Goal: Information Seeking & Learning: Learn about a topic

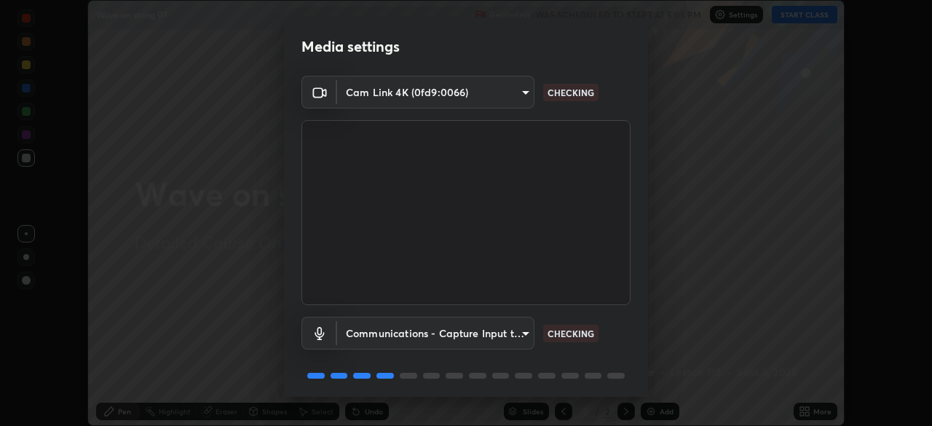
scroll to position [52, 0]
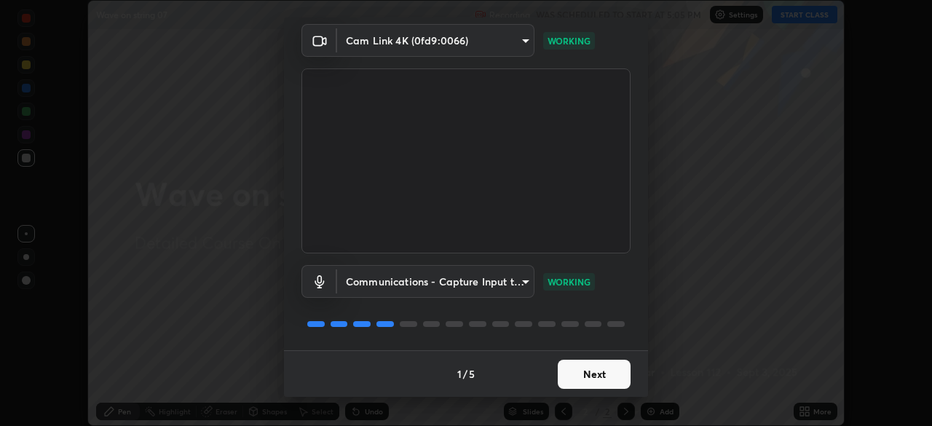
click at [607, 376] on button "Next" at bounding box center [594, 374] width 73 height 29
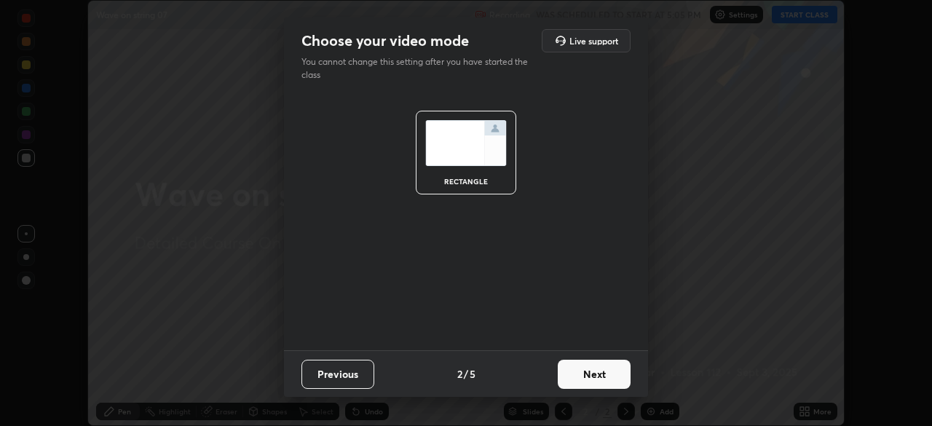
click at [610, 371] on button "Next" at bounding box center [594, 374] width 73 height 29
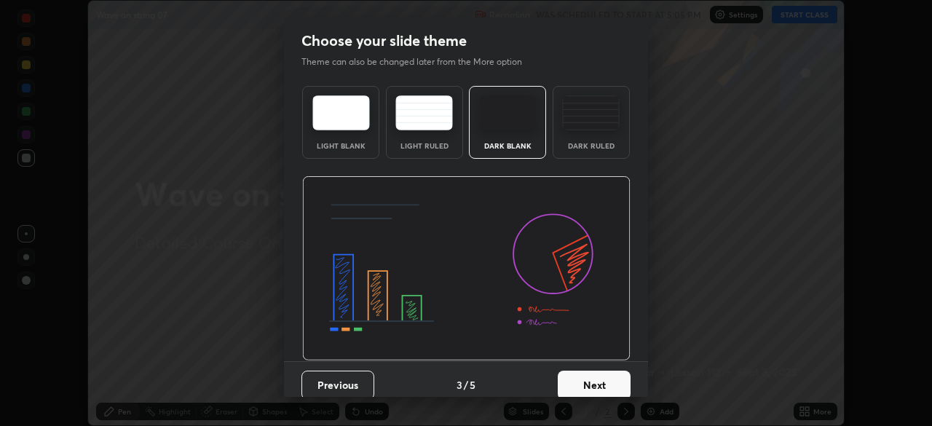
click at [610, 388] on button "Next" at bounding box center [594, 385] width 73 height 29
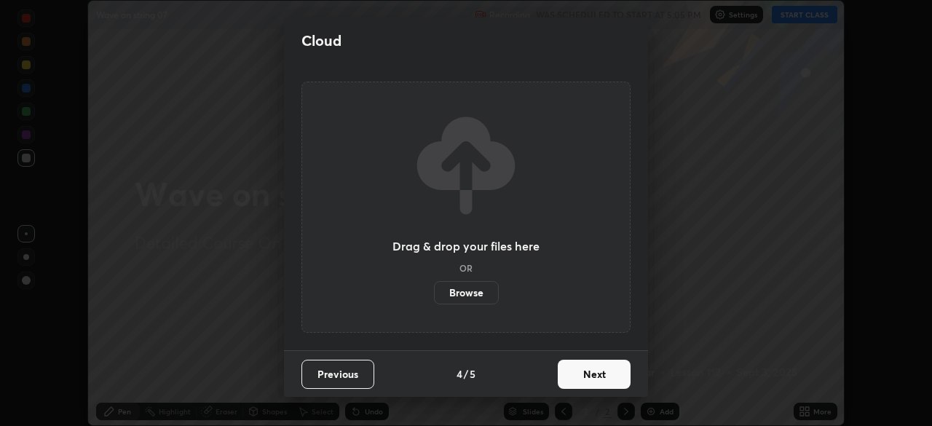
click at [606, 387] on button "Next" at bounding box center [594, 374] width 73 height 29
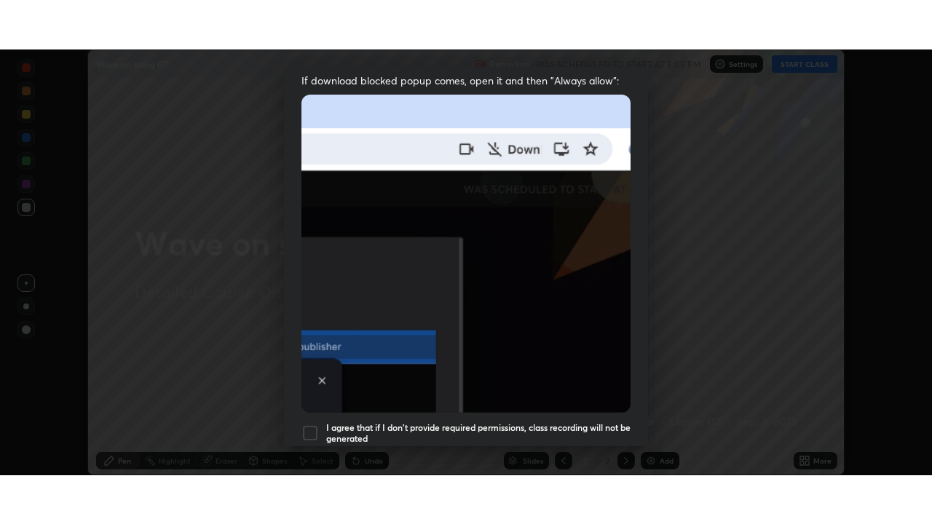
scroll to position [349, 0]
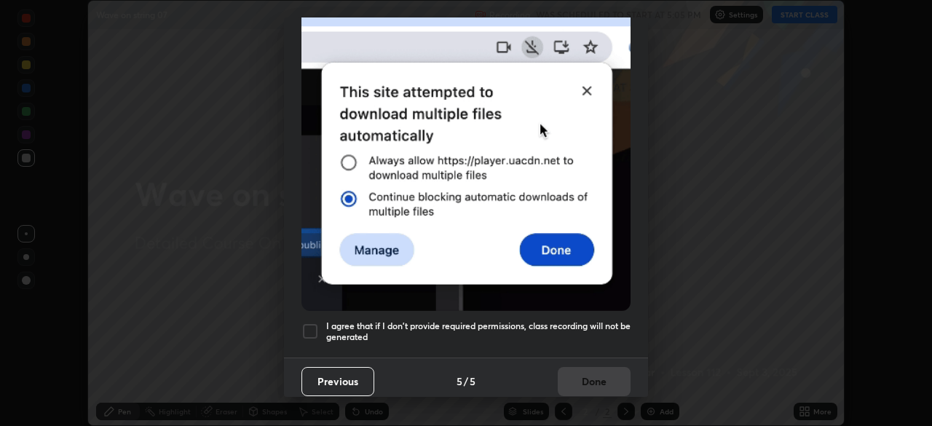
click at [309, 326] on div at bounding box center [309, 331] width 17 height 17
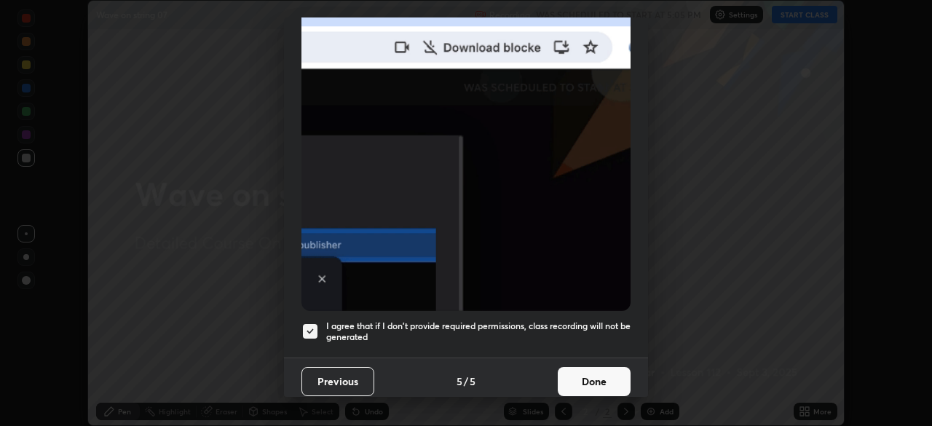
click at [585, 374] on button "Done" at bounding box center [594, 381] width 73 height 29
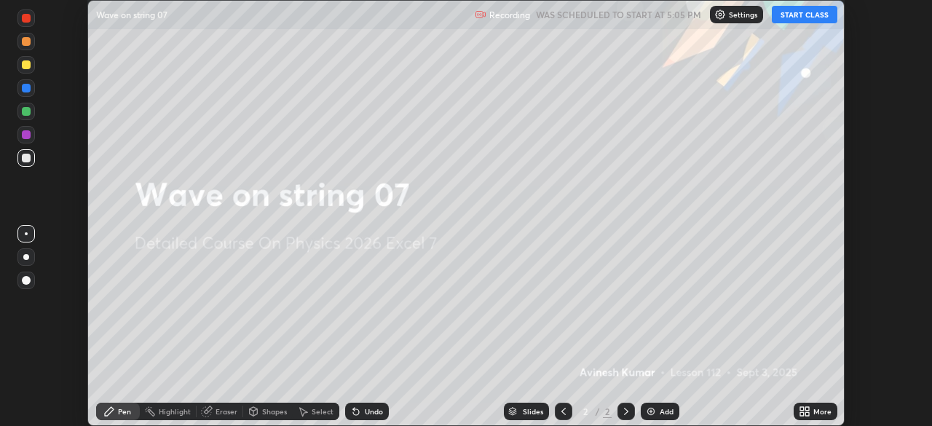
click at [799, 18] on button "START CLASS" at bounding box center [805, 14] width 66 height 17
click at [805, 414] on icon at bounding box center [807, 414] width 4 height 4
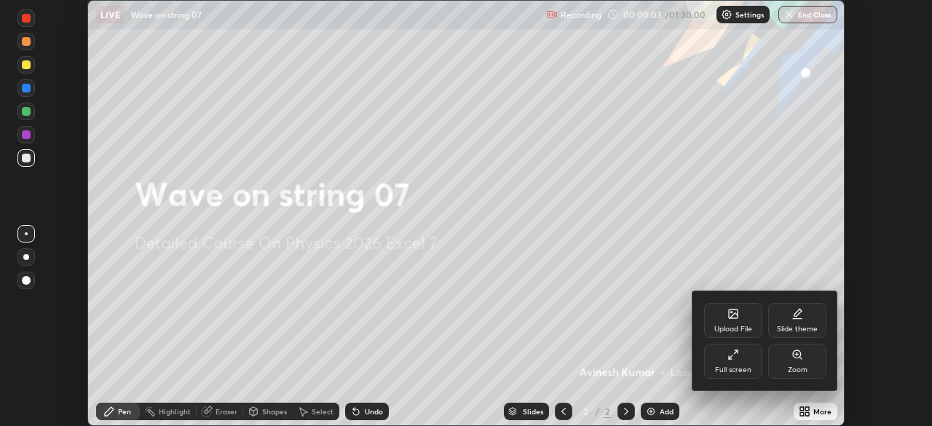
click at [730, 357] on icon at bounding box center [731, 357] width 4 height 4
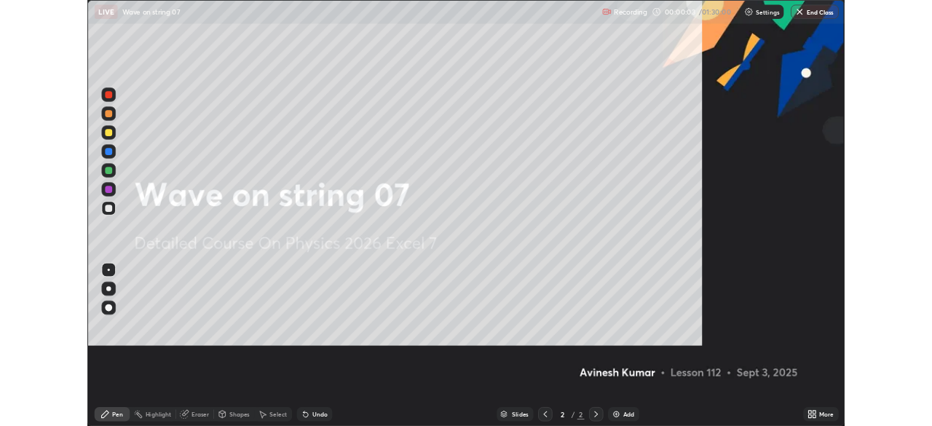
scroll to position [524, 932]
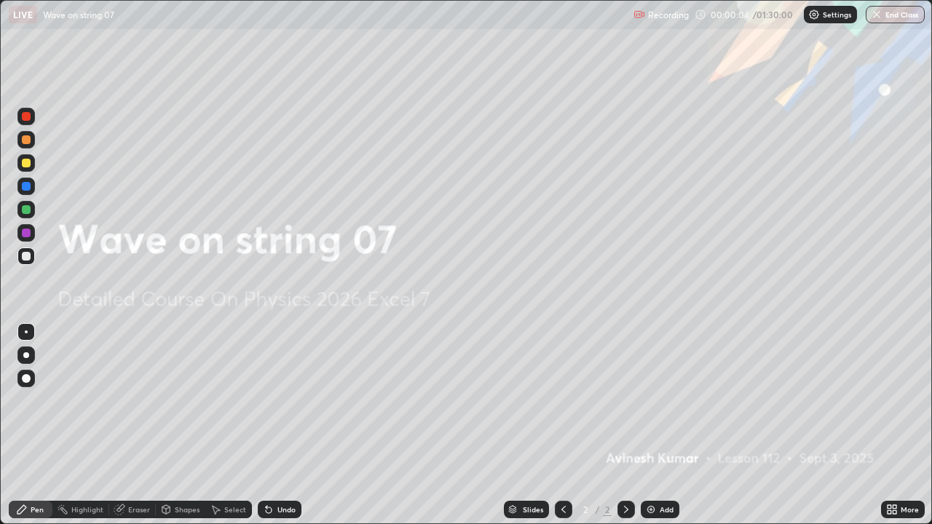
click at [653, 425] on img at bounding box center [651, 510] width 12 height 12
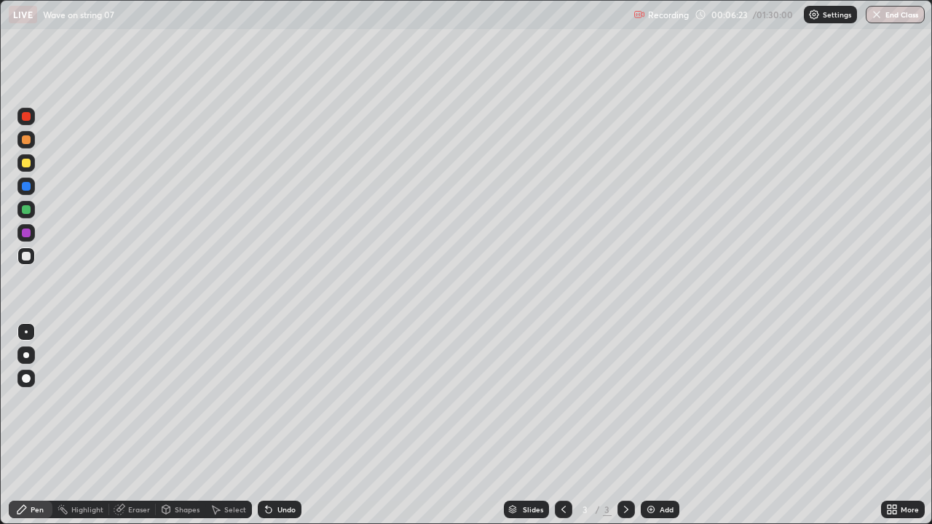
click at [650, 425] on img at bounding box center [651, 510] width 12 height 12
click at [28, 142] on div at bounding box center [26, 139] width 9 height 9
click at [23, 258] on div at bounding box center [26, 256] width 9 height 9
click at [650, 425] on img at bounding box center [651, 510] width 12 height 12
click at [26, 210] on div at bounding box center [26, 209] width 9 height 9
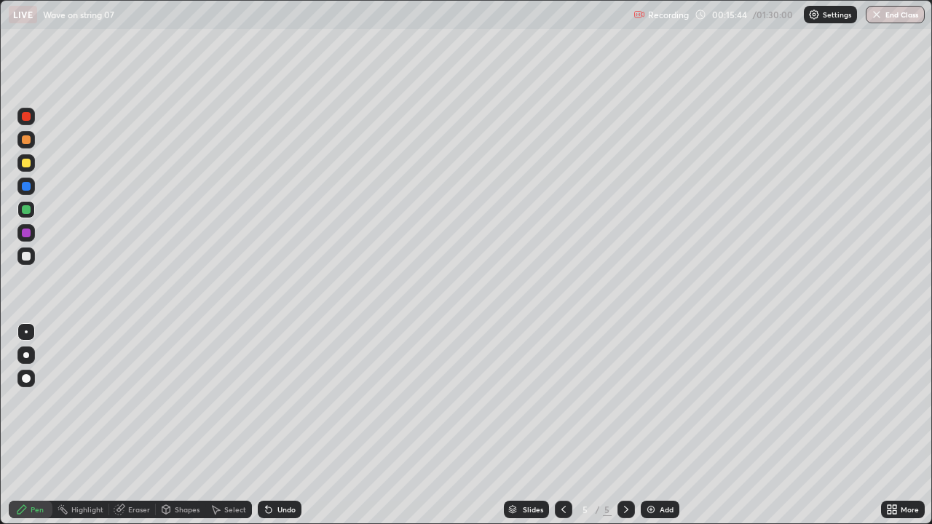
click at [651, 425] on img at bounding box center [651, 510] width 12 height 12
click at [27, 256] on div at bounding box center [26, 256] width 9 height 9
click at [27, 212] on div at bounding box center [26, 209] width 9 height 9
click at [648, 425] on img at bounding box center [651, 510] width 12 height 12
click at [654, 425] on img at bounding box center [651, 510] width 12 height 12
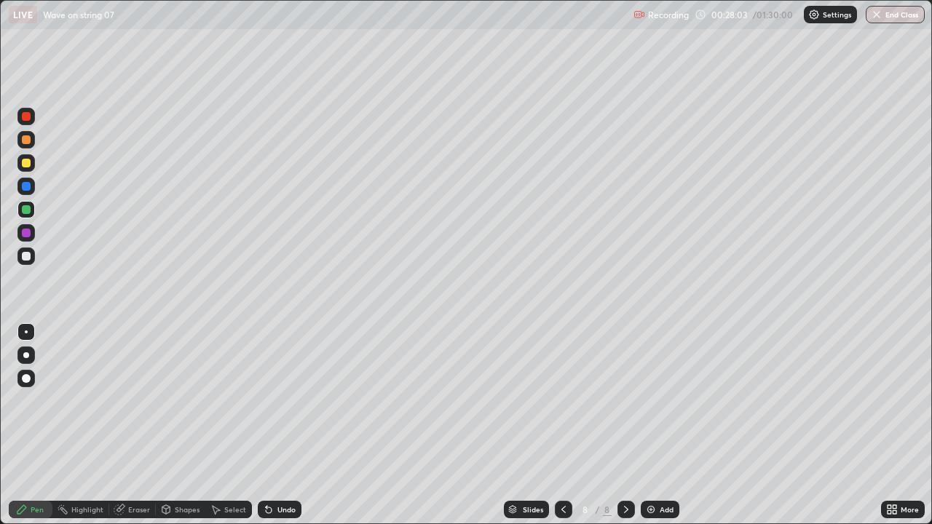
click at [29, 142] on div at bounding box center [26, 139] width 9 height 9
click at [129, 425] on div "Eraser" at bounding box center [139, 509] width 22 height 7
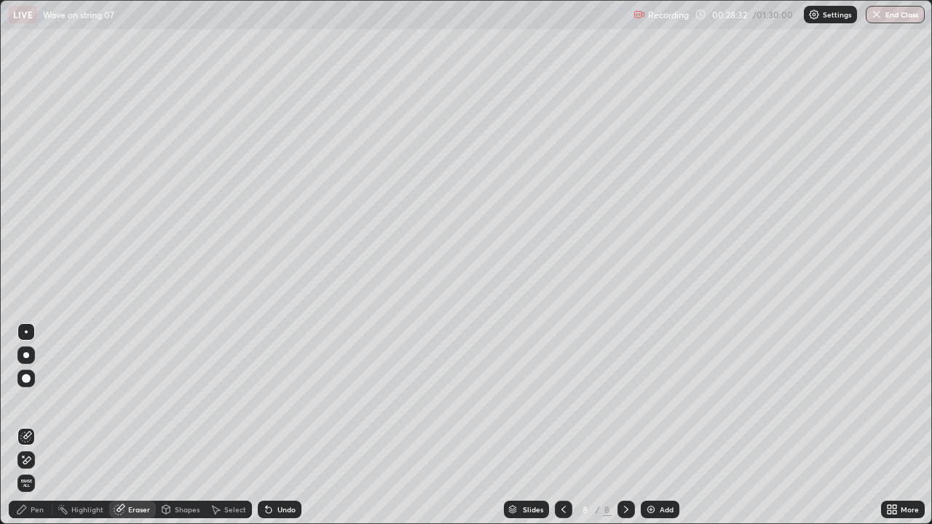
click at [38, 425] on div "Pen" at bounding box center [37, 509] width 13 height 7
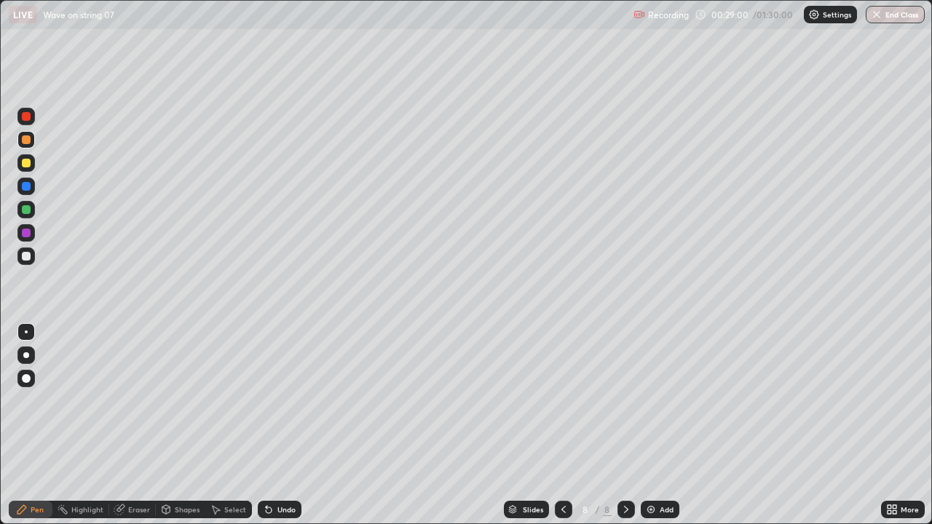
click at [131, 425] on div "Eraser" at bounding box center [132, 509] width 47 height 17
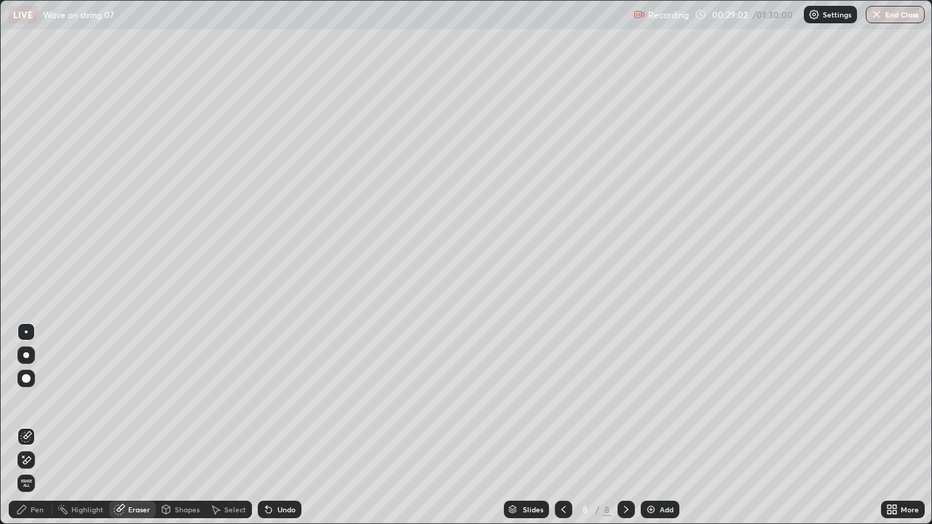
click at [88, 425] on div "Highlight" at bounding box center [87, 509] width 32 height 7
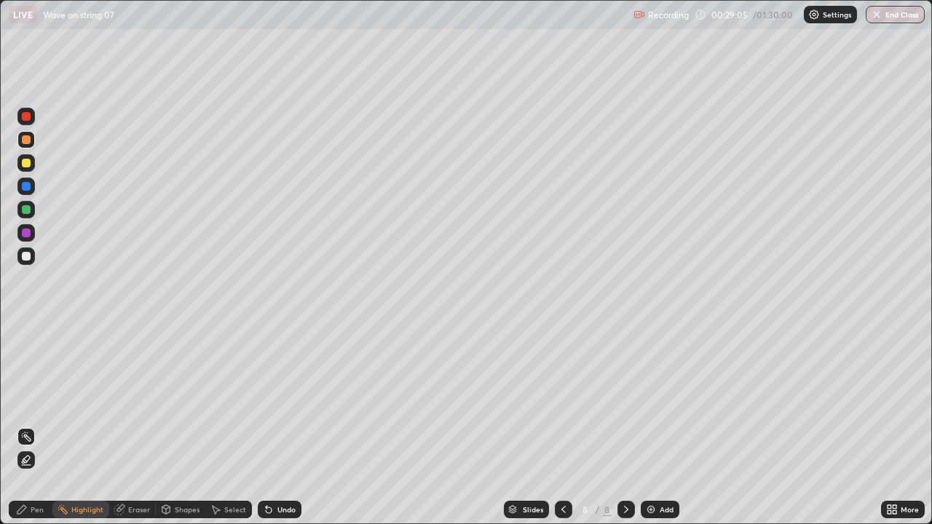
click at [35, 425] on div "Pen" at bounding box center [37, 509] width 13 height 7
click at [652, 425] on img at bounding box center [651, 510] width 12 height 12
click at [136, 425] on div "Eraser" at bounding box center [139, 509] width 22 height 7
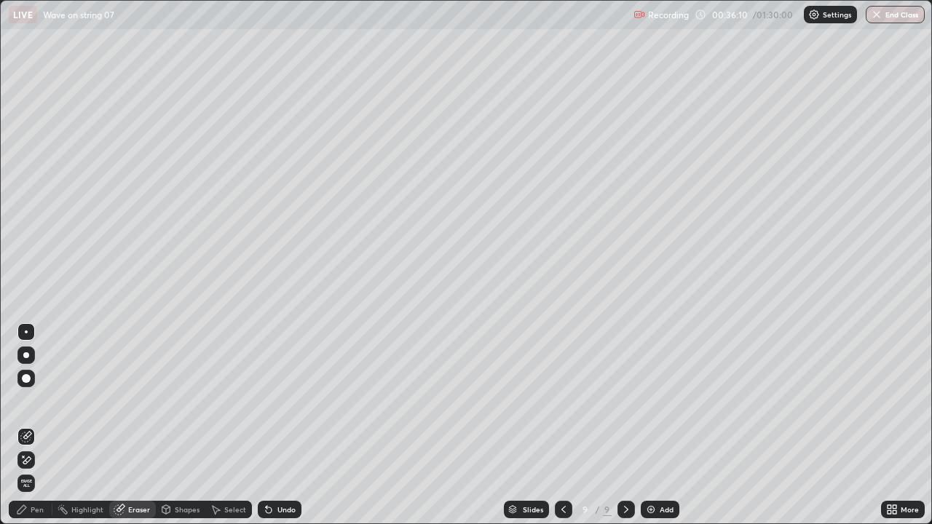
click at [40, 425] on div "Pen" at bounding box center [37, 509] width 13 height 7
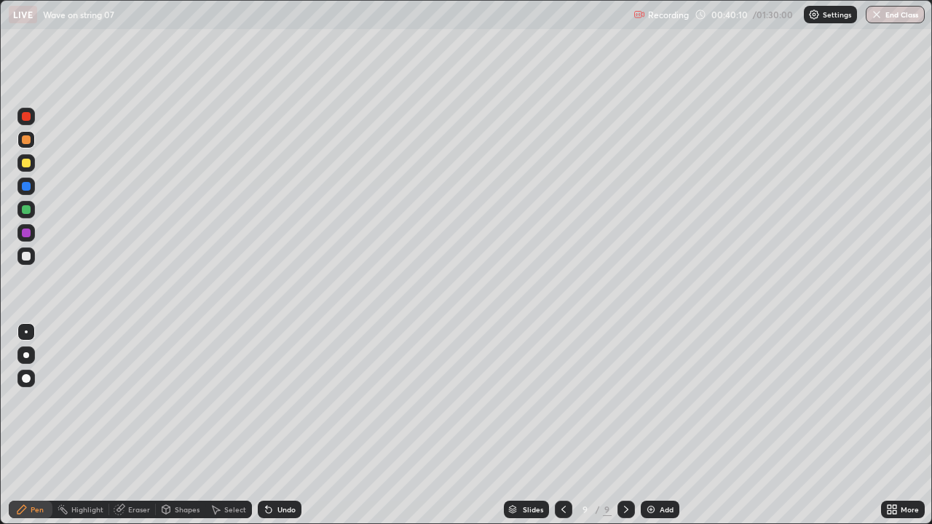
click at [890, 425] on icon at bounding box center [890, 512] width 4 height 4
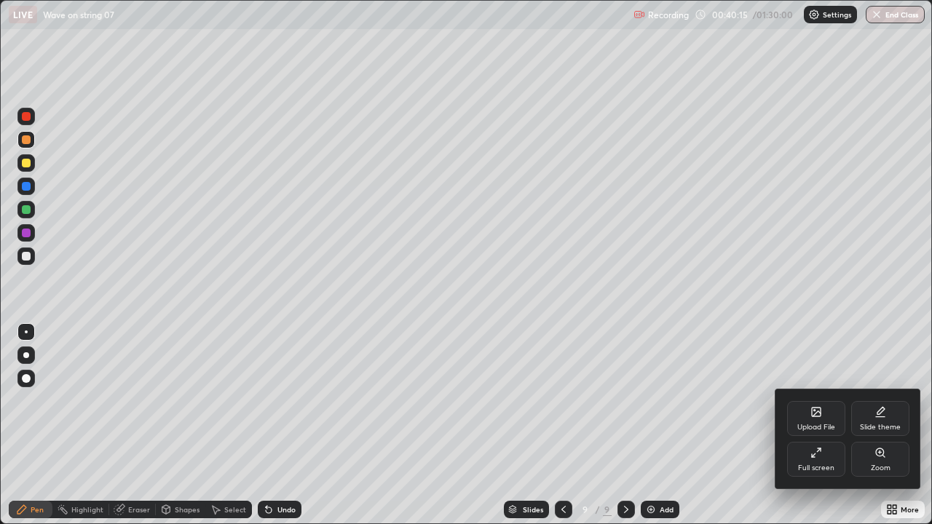
click at [727, 425] on div at bounding box center [466, 262] width 932 height 524
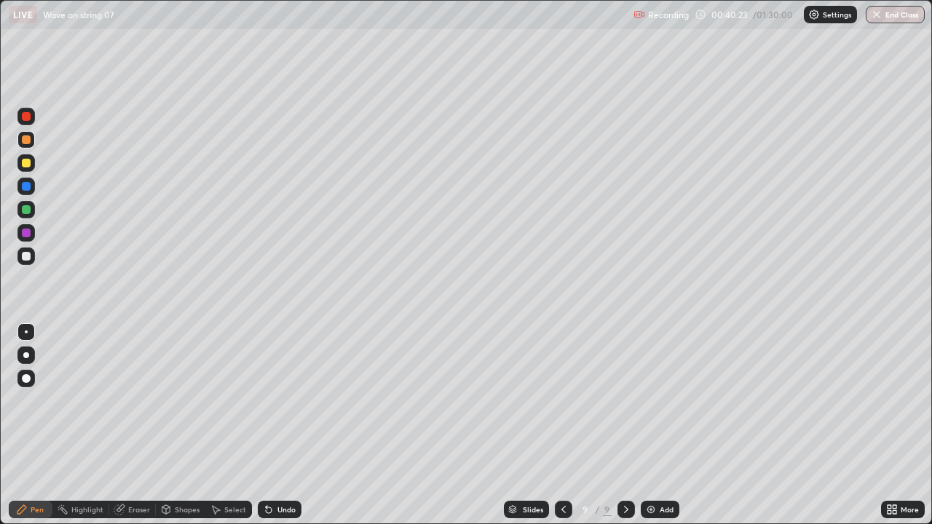
click at [889, 425] on icon at bounding box center [890, 512] width 4 height 4
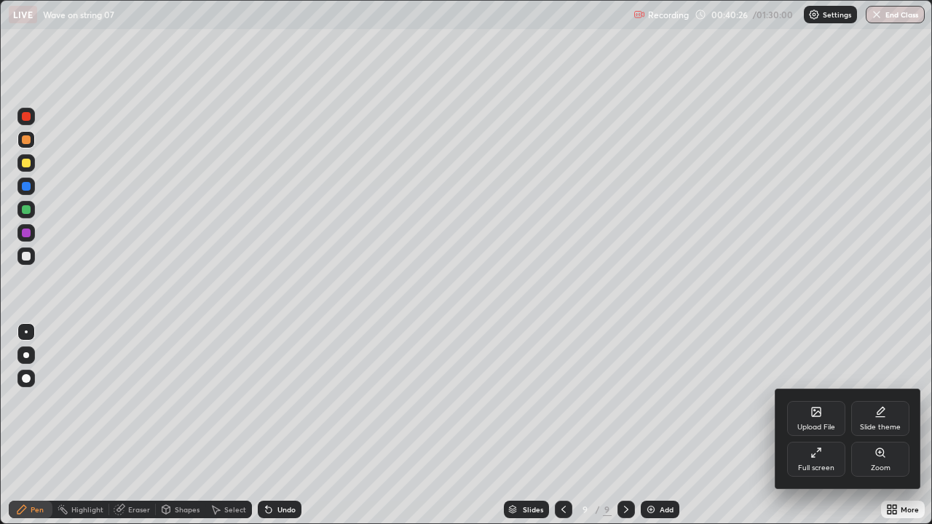
click at [819, 425] on icon at bounding box center [816, 453] width 12 height 12
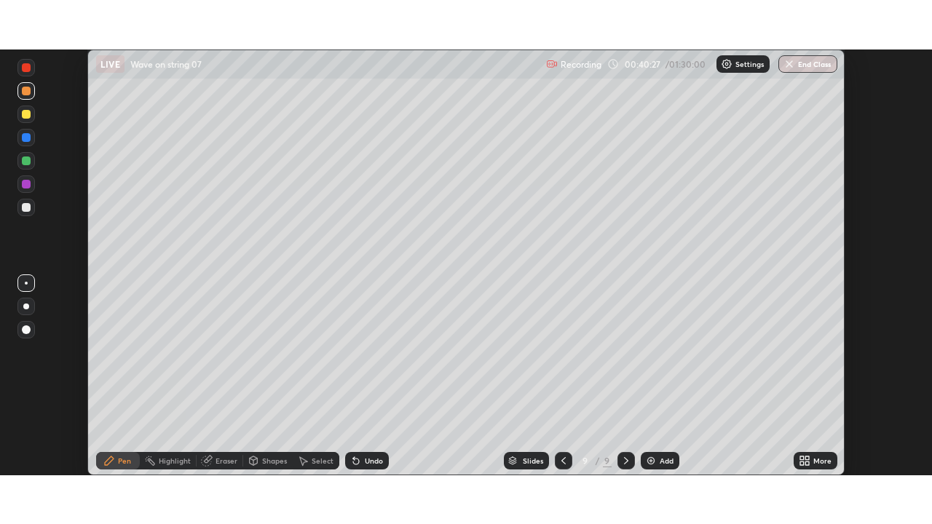
scroll to position [72395, 71889]
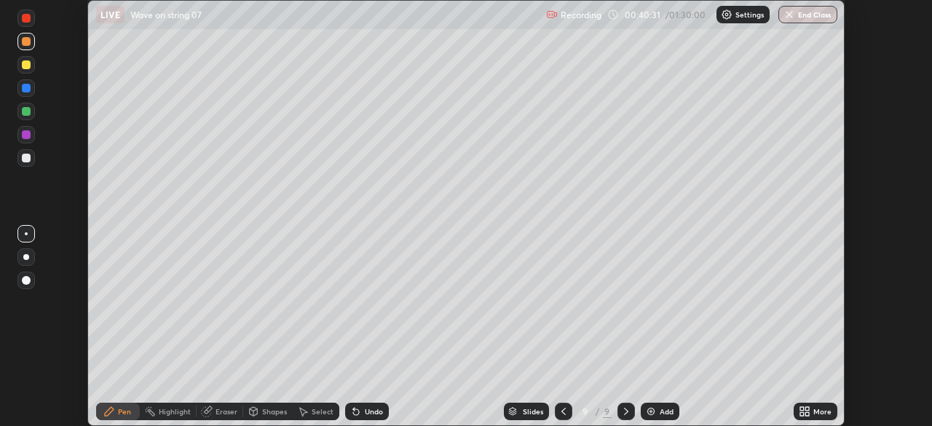
click at [818, 413] on div "More" at bounding box center [822, 411] width 18 height 7
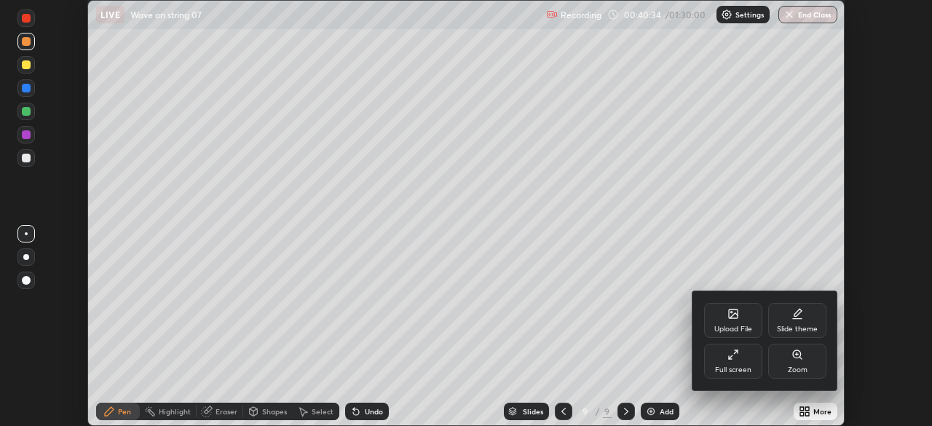
click at [737, 355] on icon at bounding box center [733, 355] width 12 height 12
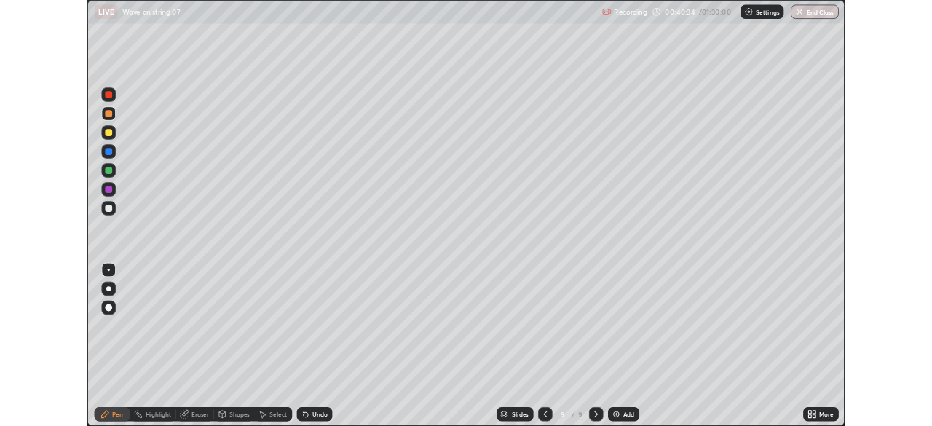
scroll to position [524, 932]
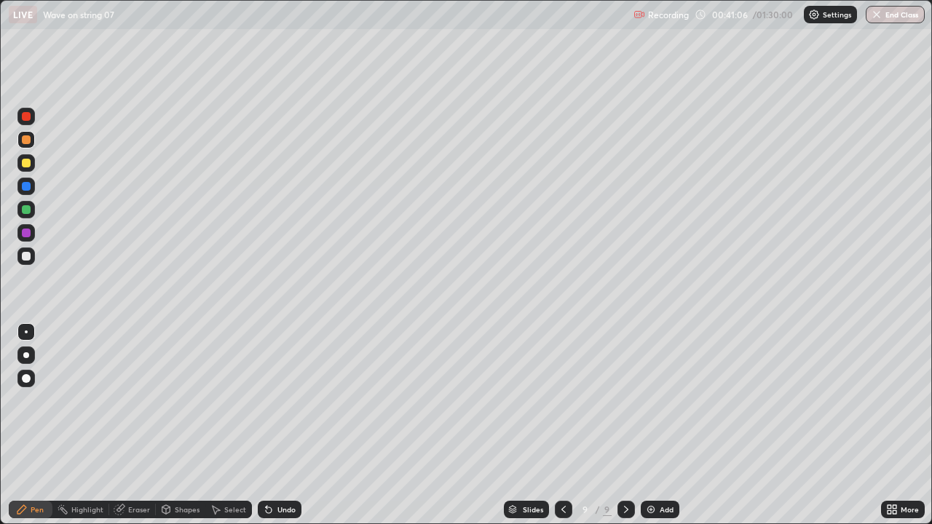
click at [648, 425] on img at bounding box center [651, 510] width 12 height 12
click at [889, 425] on icon at bounding box center [890, 507] width 4 height 4
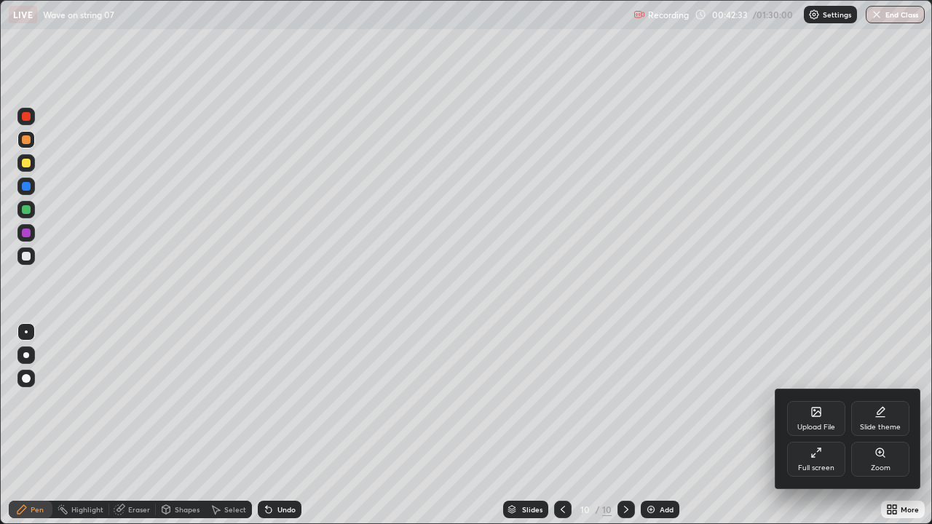
click at [816, 425] on icon at bounding box center [816, 453] width 12 height 12
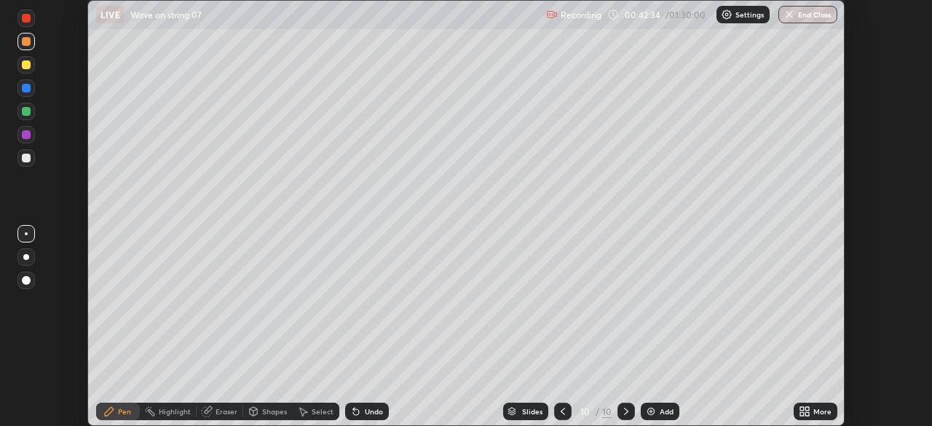
scroll to position [72395, 71889]
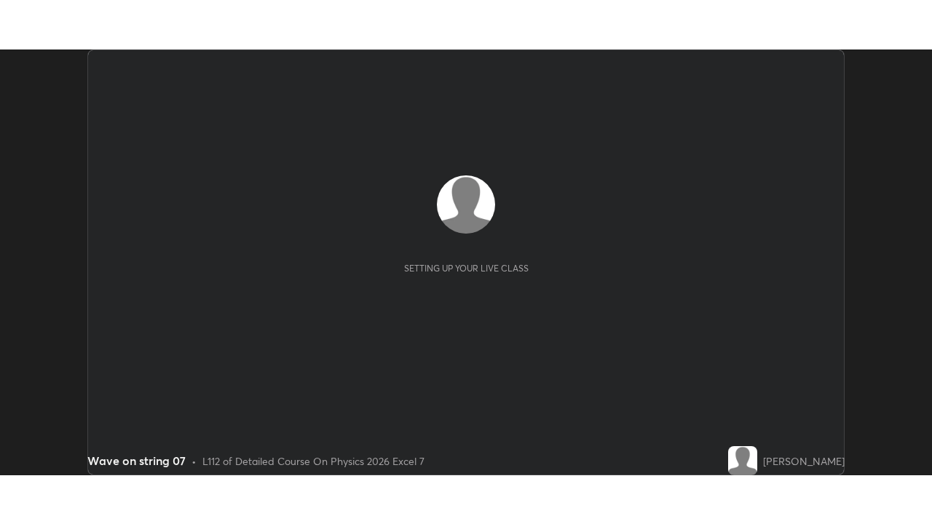
scroll to position [426, 932]
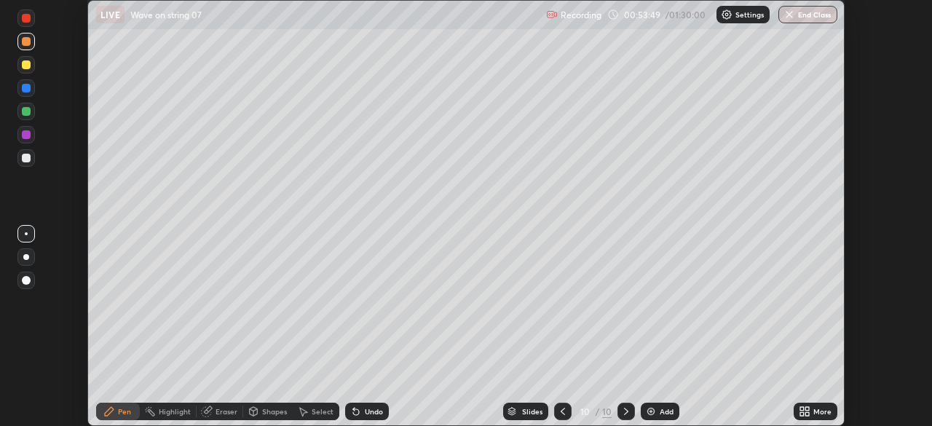
click at [807, 412] on icon at bounding box center [807, 414] width 4 height 4
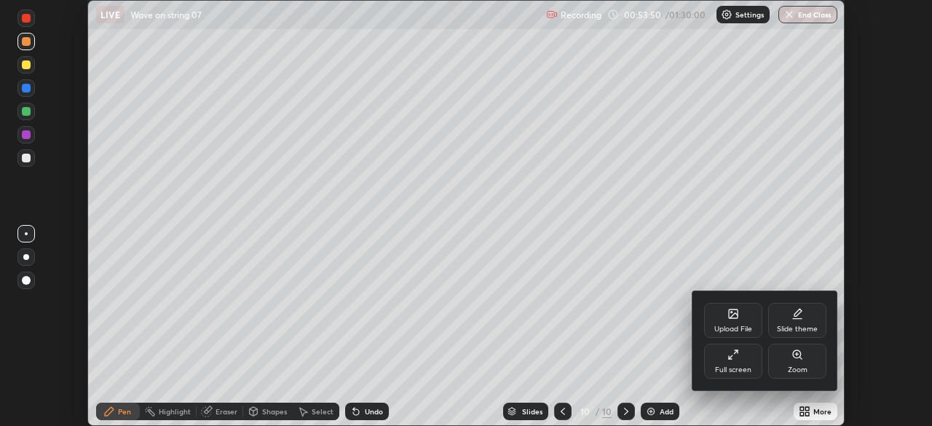
click at [735, 422] on div at bounding box center [466, 213] width 932 height 426
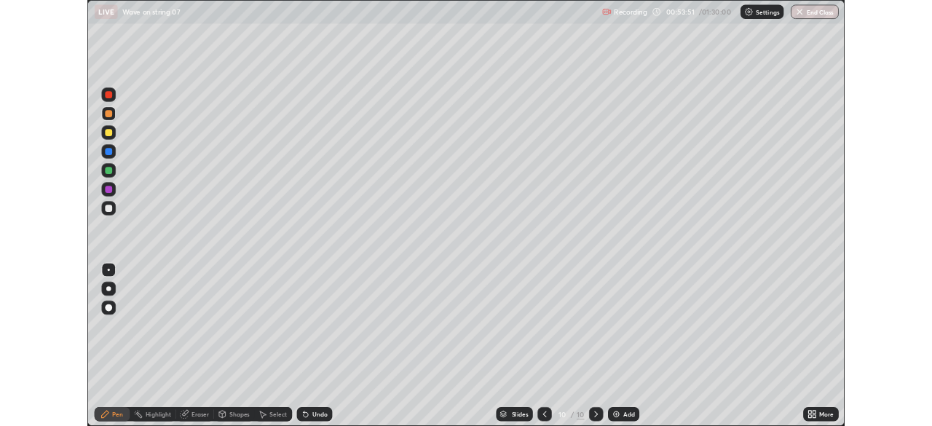
scroll to position [524, 932]
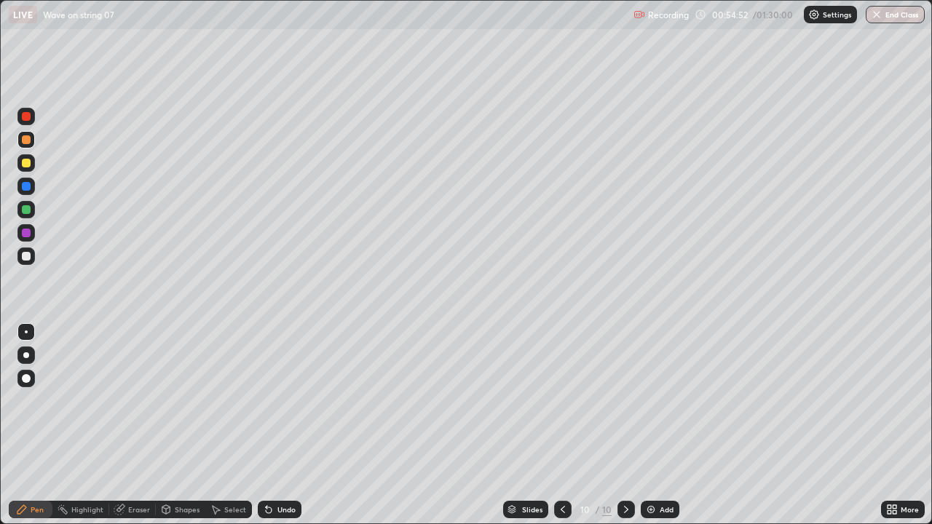
click at [652, 425] on img at bounding box center [651, 510] width 12 height 12
click at [27, 256] on div at bounding box center [26, 256] width 9 height 9
click at [26, 141] on div at bounding box center [26, 139] width 9 height 9
click at [652, 425] on img at bounding box center [651, 510] width 12 height 12
click at [650, 425] on img at bounding box center [651, 510] width 12 height 12
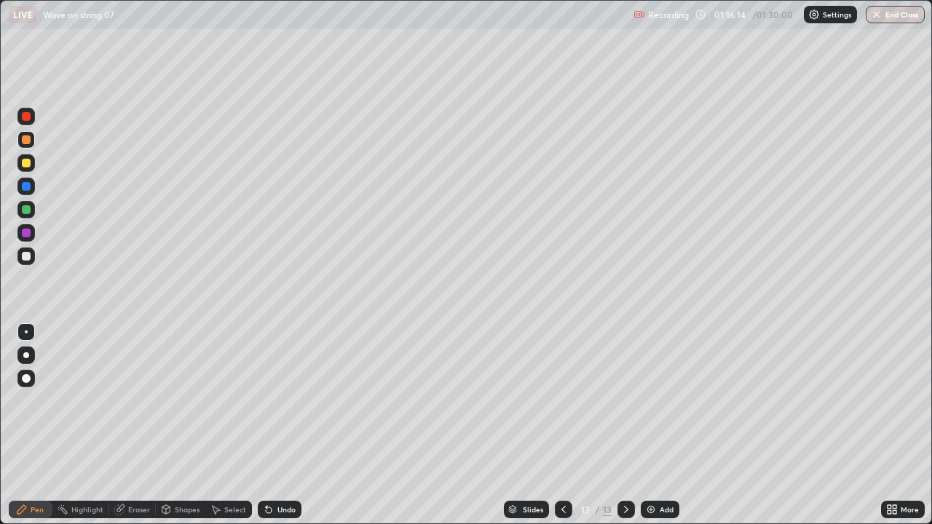
click at [25, 257] on div at bounding box center [26, 256] width 9 height 9
click at [649, 425] on img at bounding box center [651, 510] width 12 height 12
click at [29, 210] on div at bounding box center [26, 209] width 9 height 9
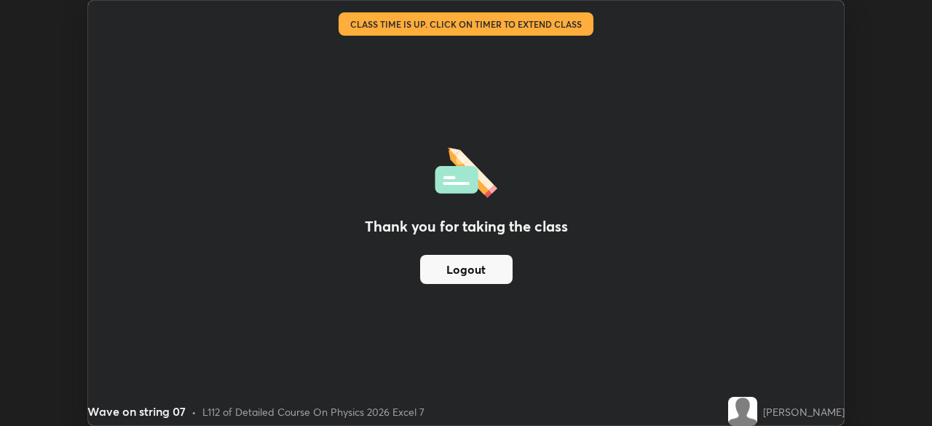
scroll to position [72395, 71889]
